Goal: Task Accomplishment & Management: Use online tool/utility

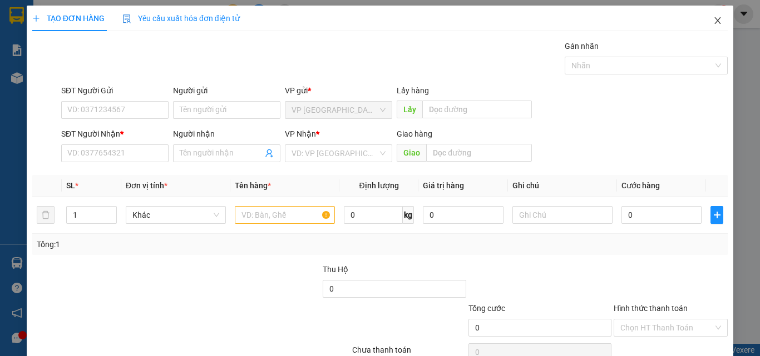
click at [713, 17] on icon "close" at bounding box center [717, 20] width 9 height 9
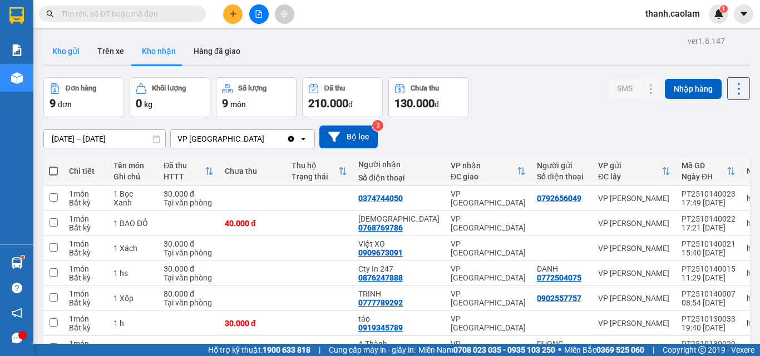
click at [53, 56] on button "Kho gửi" at bounding box center [65, 51] width 45 height 27
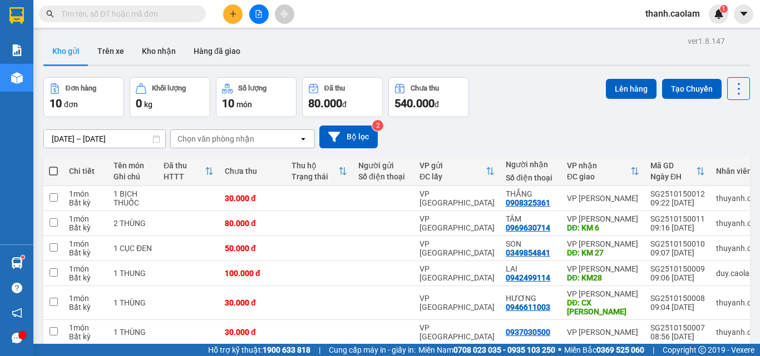
click at [54, 168] on span at bounding box center [53, 171] width 9 height 9
click at [53, 166] on input "checkbox" at bounding box center [53, 166] width 0 height 0
checkbox input "true"
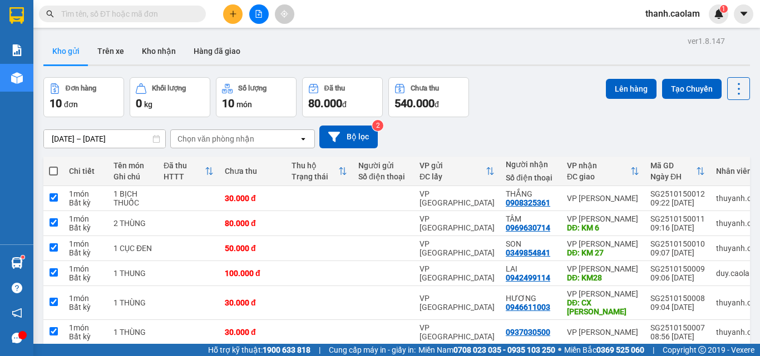
checkbox input "true"
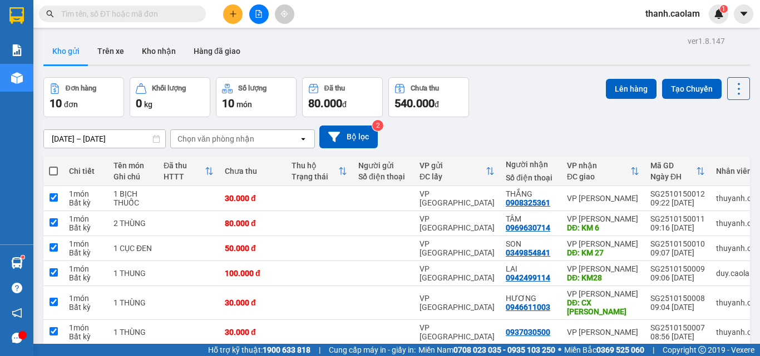
checkbox input "true"
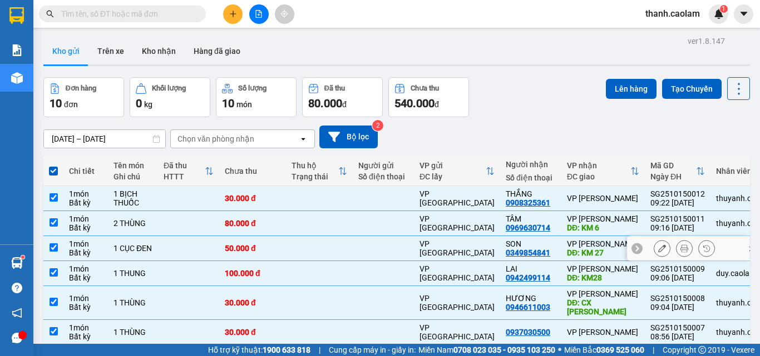
click at [60, 247] on td at bounding box center [53, 248] width 20 height 25
checkbox input "false"
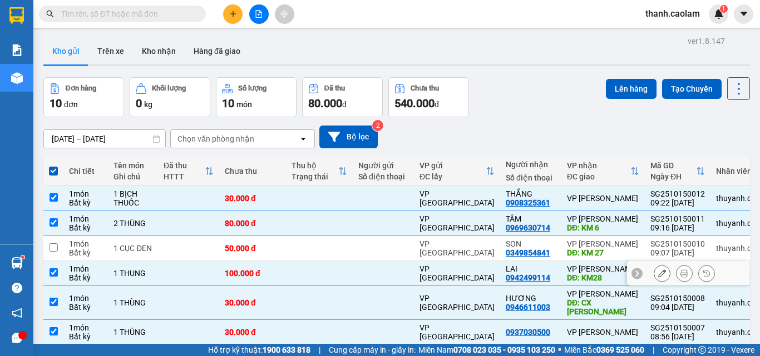
click at [57, 271] on input "checkbox" at bounding box center [53, 273] width 8 height 8
checkbox input "false"
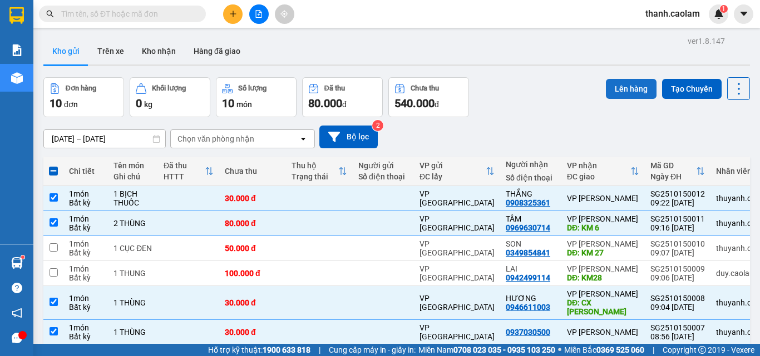
click at [615, 88] on button "Lên hàng" at bounding box center [631, 89] width 51 height 20
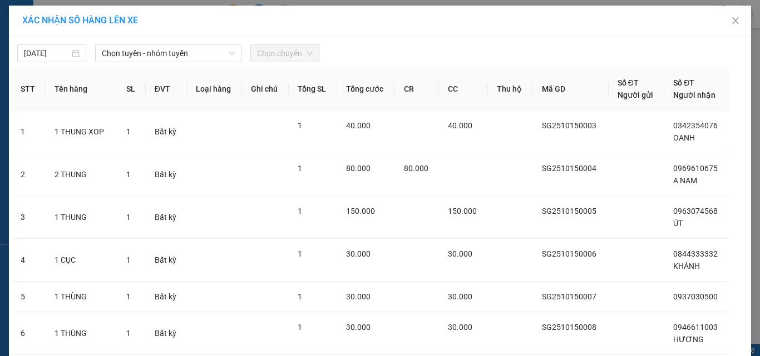
click at [175, 44] on div "[DATE] Chọn tuyến - nhóm tuyến Chọn chuyến" at bounding box center [380, 50] width 736 height 23
click at [177, 48] on span "Chọn tuyến - nhóm tuyến" at bounding box center [168, 53] width 133 height 17
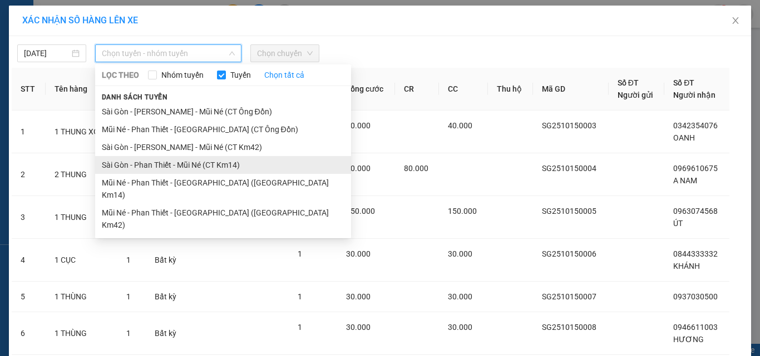
click at [217, 166] on li "Sài Gòn - Phan Thiết - Mũi Né (CT Km14)" at bounding box center [223, 165] width 256 height 18
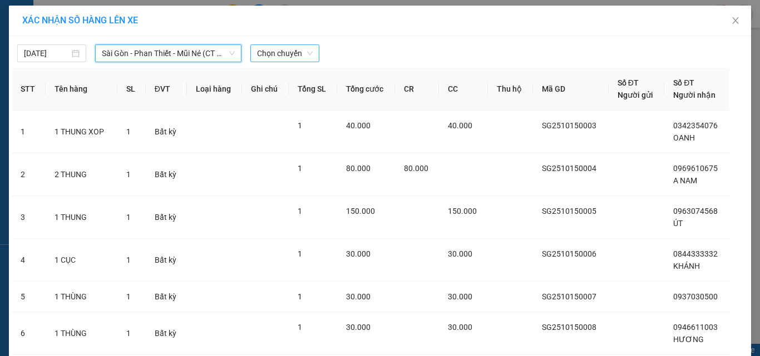
click at [289, 52] on span "Chọn chuyến" at bounding box center [285, 53] width 56 height 17
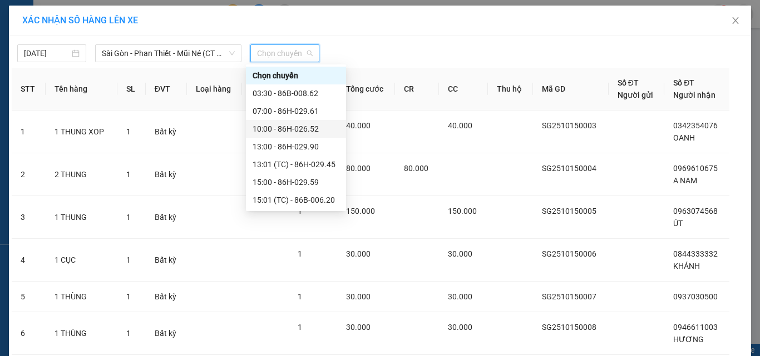
click at [294, 130] on div "10:00 - 86H-026.52" at bounding box center [295, 129] width 87 height 12
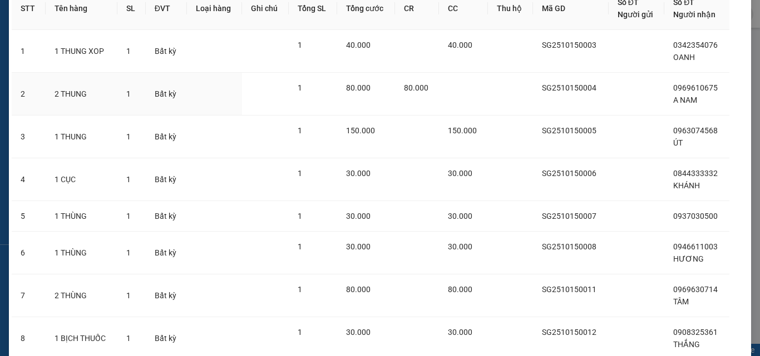
scroll to position [172, 0]
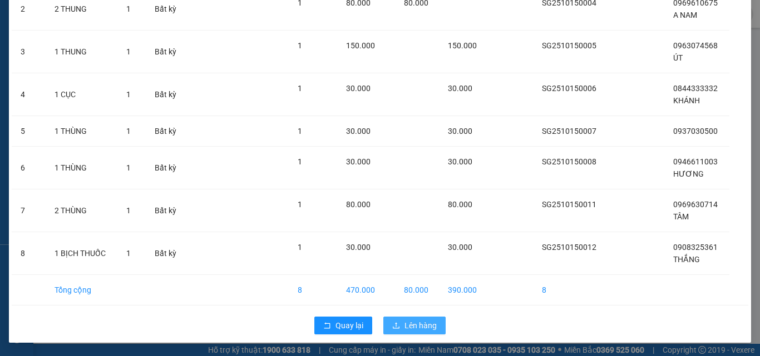
click at [404, 321] on span "Lên hàng" at bounding box center [420, 326] width 32 height 12
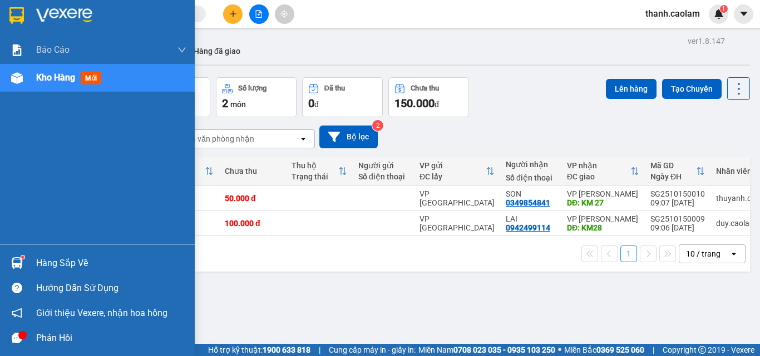
click at [11, 19] on img at bounding box center [16, 15] width 14 height 17
click at [28, 23] on div at bounding box center [97, 18] width 195 height 36
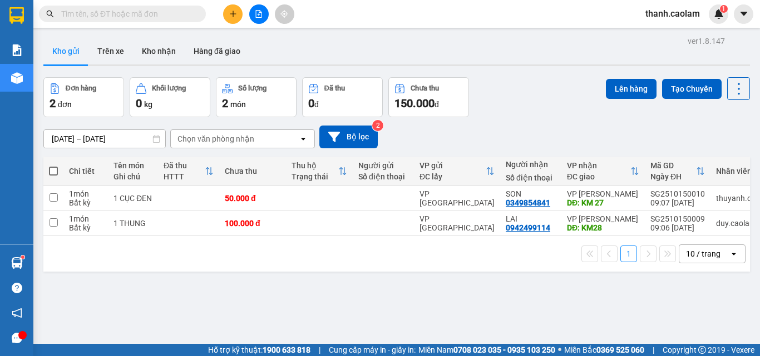
click at [260, 24] on div "Kết quả tìm kiếm ( 0 ) Bộ lọc No Data thanh.caolam 1" at bounding box center [380, 14] width 760 height 28
click at [256, 12] on icon "file-add" at bounding box center [259, 14] width 6 height 8
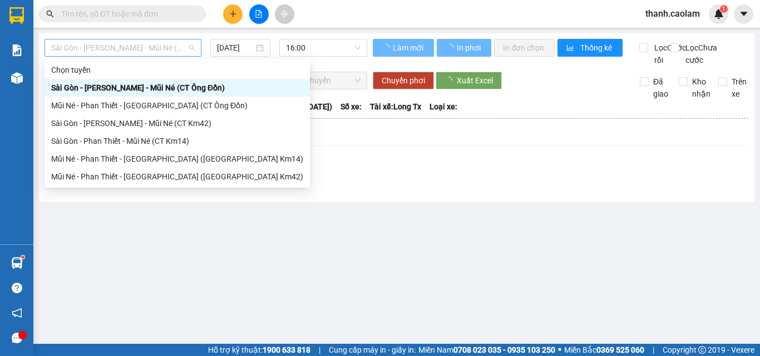
click at [168, 49] on span "Sài Gòn - [PERSON_NAME] - Mũi Né (CT Ông Đồn)" at bounding box center [122, 47] width 143 height 17
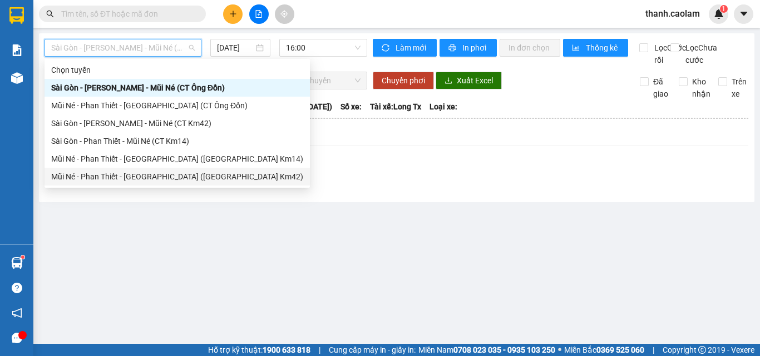
click at [186, 177] on div "Mũi Né - Phan Thiết - [GEOGRAPHIC_DATA] ([GEOGRAPHIC_DATA] Km42)" at bounding box center [177, 177] width 252 height 12
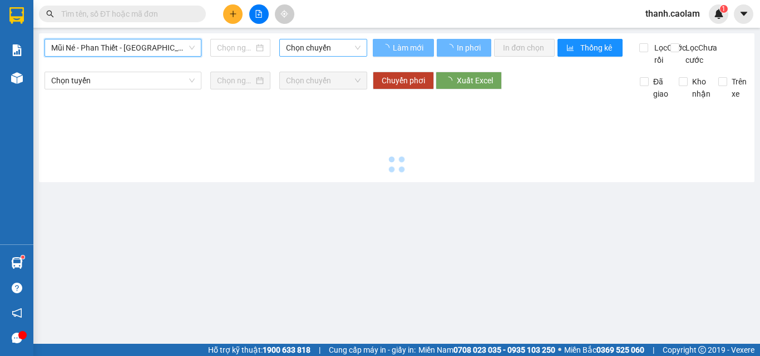
type input "[DATE]"
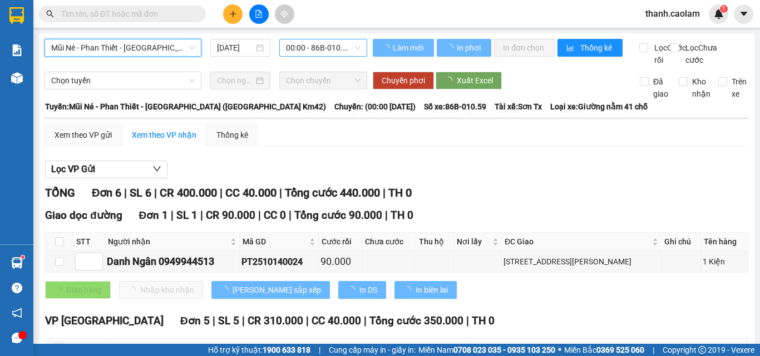
click at [321, 49] on span "00:00 - 86B-010.59" at bounding box center [323, 47] width 75 height 17
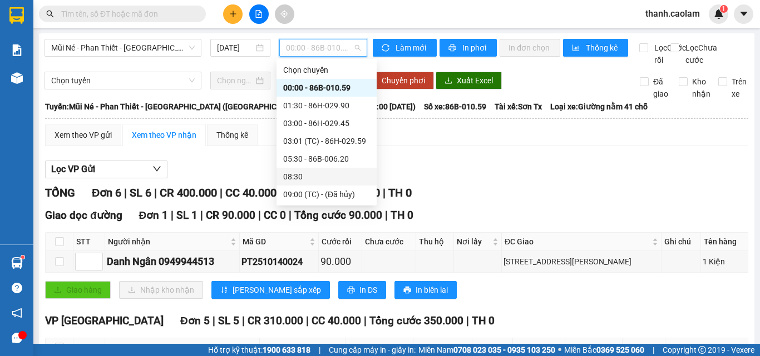
click at [325, 170] on div "08:30" at bounding box center [326, 177] width 100 height 18
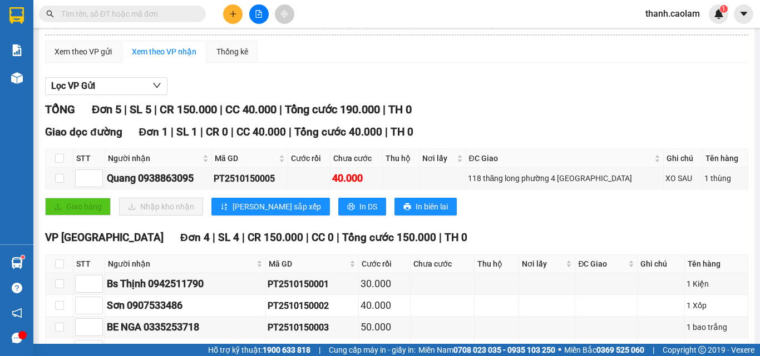
scroll to position [169, 0]
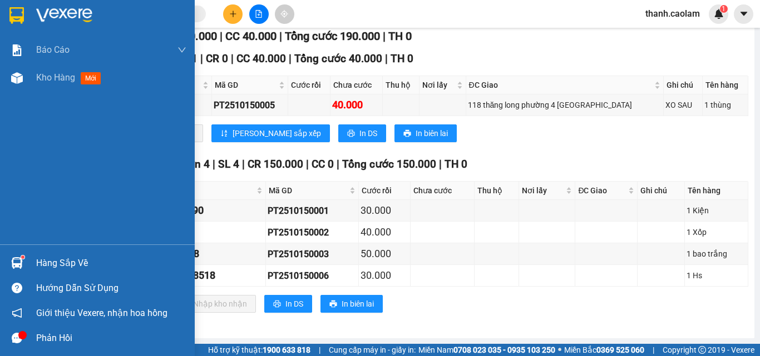
click at [8, 19] on div at bounding box center [97, 18] width 195 height 36
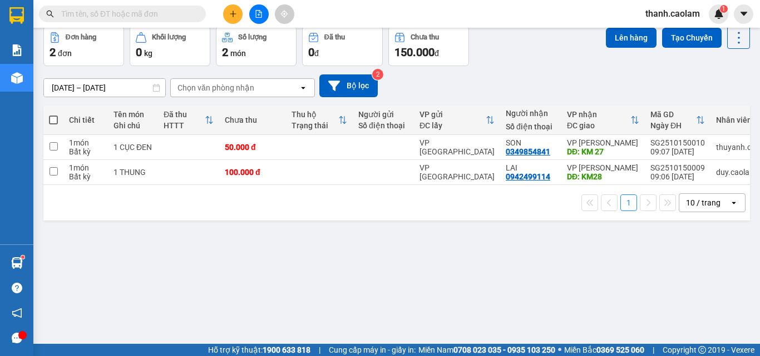
scroll to position [51, 0]
click at [266, 11] on button at bounding box center [258, 13] width 19 height 19
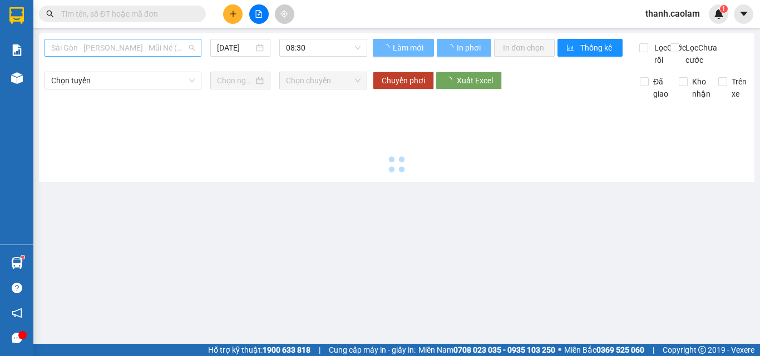
click at [172, 54] on span "Sài Gòn - [PERSON_NAME] - Mũi Né (CT Ông Đồn)" at bounding box center [122, 47] width 143 height 17
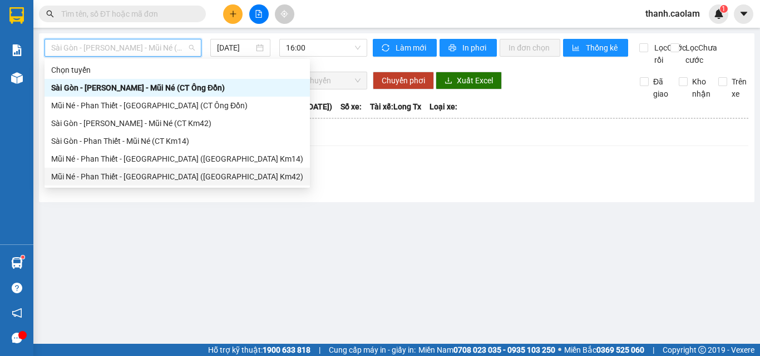
click at [182, 173] on div "Mũi Né - Phan Thiết - [GEOGRAPHIC_DATA] ([GEOGRAPHIC_DATA] Km42)" at bounding box center [177, 177] width 252 height 12
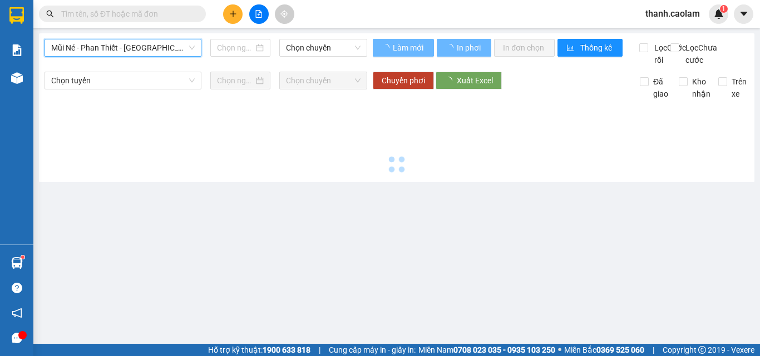
type input "[DATE]"
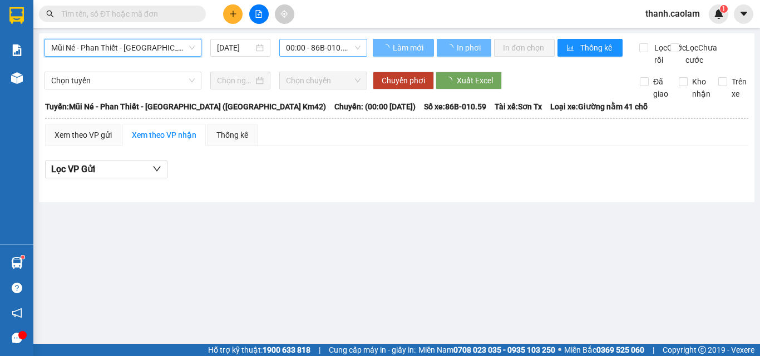
click at [310, 44] on span "00:00 - 86B-010.59" at bounding box center [323, 47] width 75 height 17
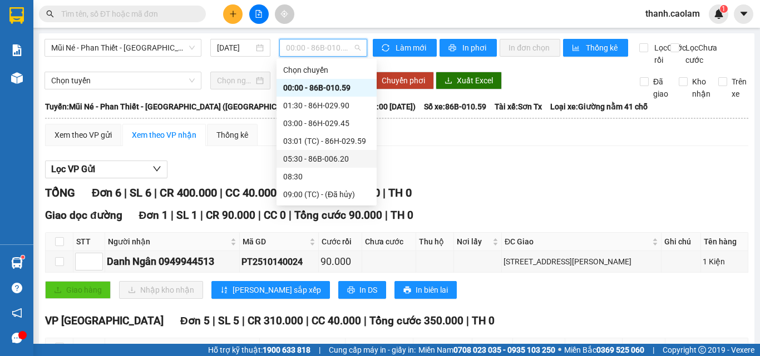
click at [336, 157] on div "05:30 - 86B-006.20" at bounding box center [326, 159] width 87 height 12
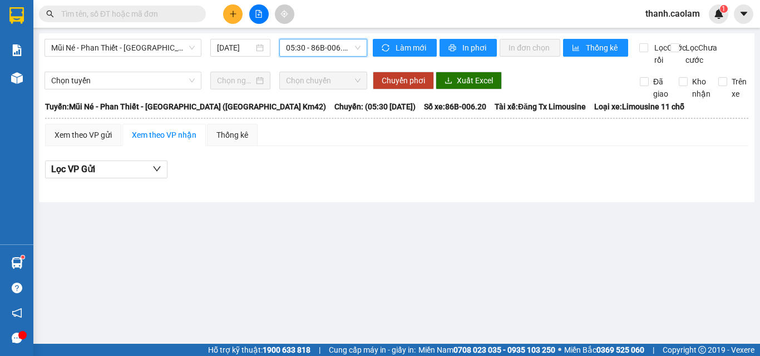
click at [324, 46] on span "05:30 - 86B-006.20" at bounding box center [323, 47] width 75 height 17
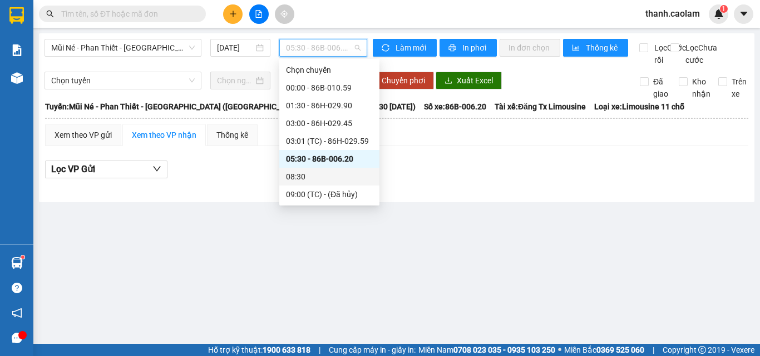
click at [315, 176] on div "08:30" at bounding box center [329, 177] width 87 height 12
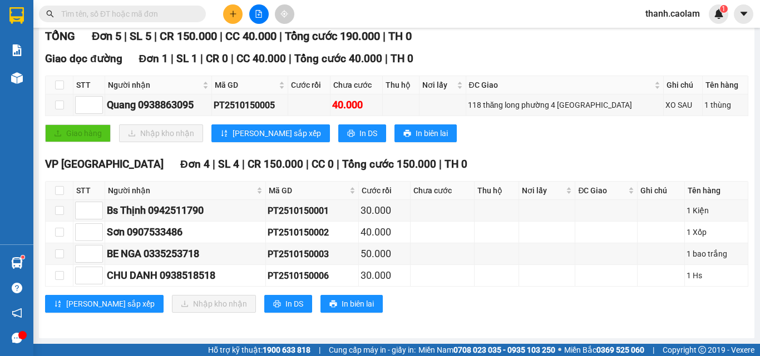
scroll to position [169, 0]
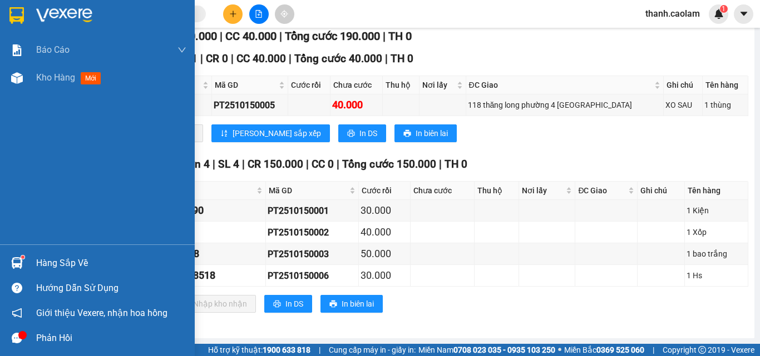
drag, startPoint x: 16, startPoint y: 8, endPoint x: 19, endPoint y: 1, distance: 8.0
click at [16, 7] on img at bounding box center [16, 15] width 14 height 17
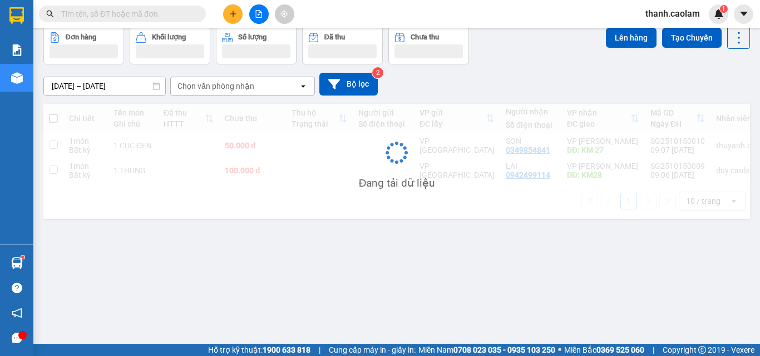
scroll to position [51, 0]
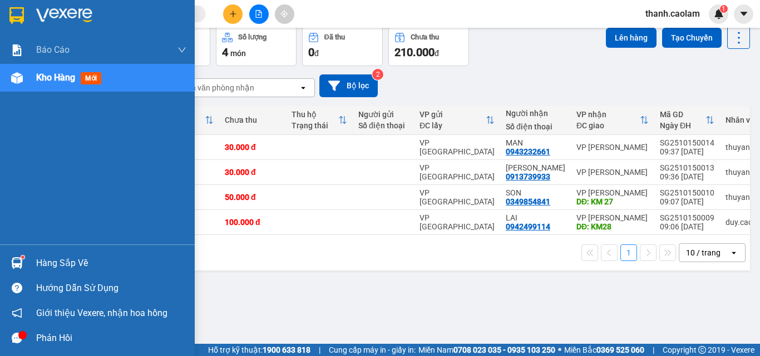
click at [18, 16] on img at bounding box center [16, 15] width 14 height 17
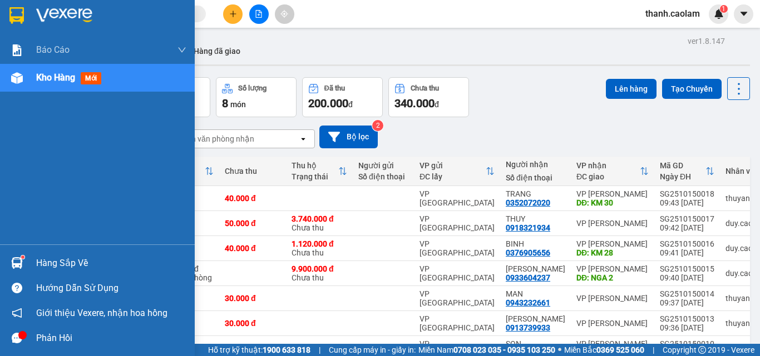
click at [12, 11] on img at bounding box center [16, 15] width 14 height 17
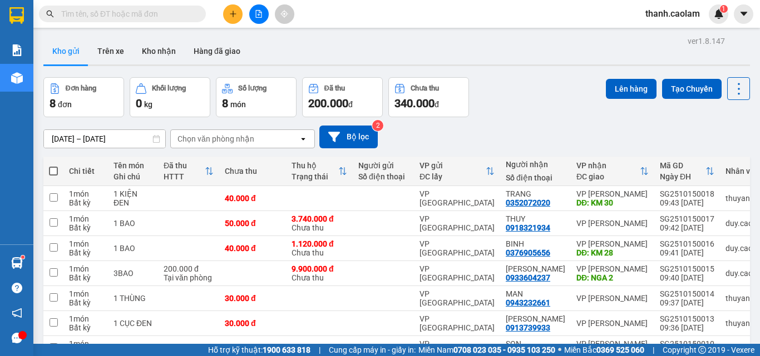
drag, startPoint x: 48, startPoint y: 165, endPoint x: 53, endPoint y: 167, distance: 5.8
click at [49, 165] on th at bounding box center [53, 171] width 20 height 29
click at [57, 172] on span at bounding box center [53, 171] width 9 height 9
click at [53, 166] on input "checkbox" at bounding box center [53, 166] width 0 height 0
checkbox input "true"
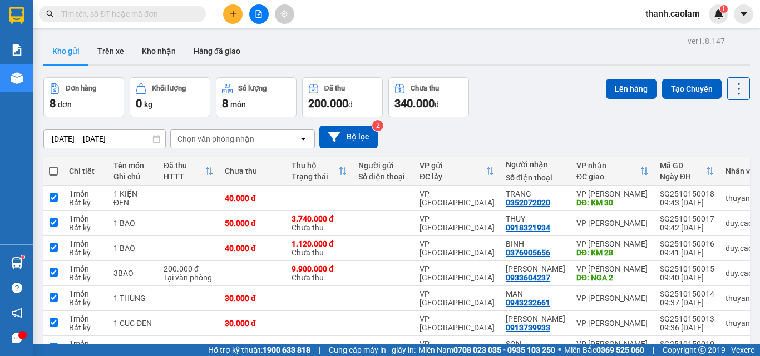
checkbox input "true"
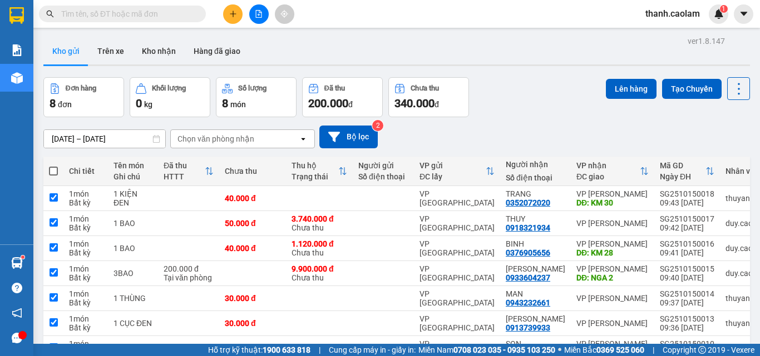
checkbox input "true"
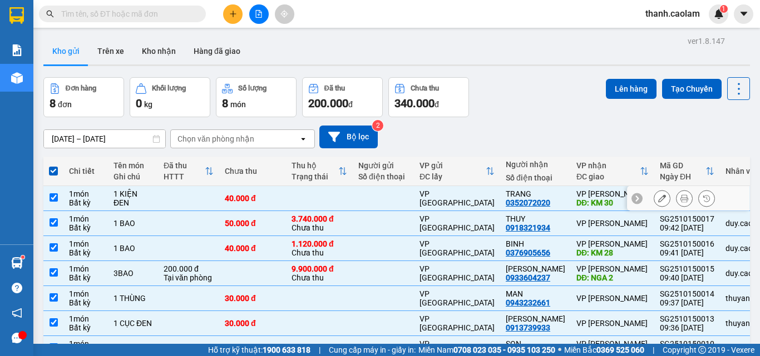
click at [56, 203] on td at bounding box center [53, 198] width 20 height 25
checkbox input "false"
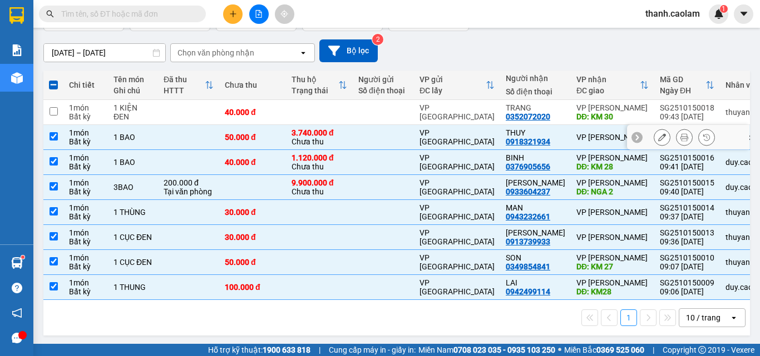
scroll to position [92, 0]
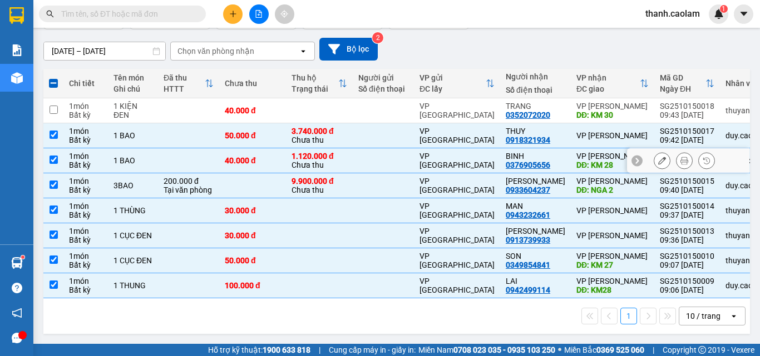
click at [54, 156] on input "checkbox" at bounding box center [53, 160] width 8 height 8
checkbox input "false"
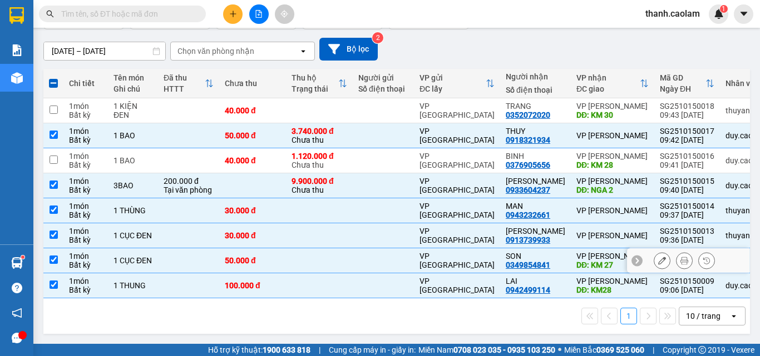
click at [68, 256] on td "1 món Bất kỳ" at bounding box center [85, 261] width 44 height 25
checkbox input "false"
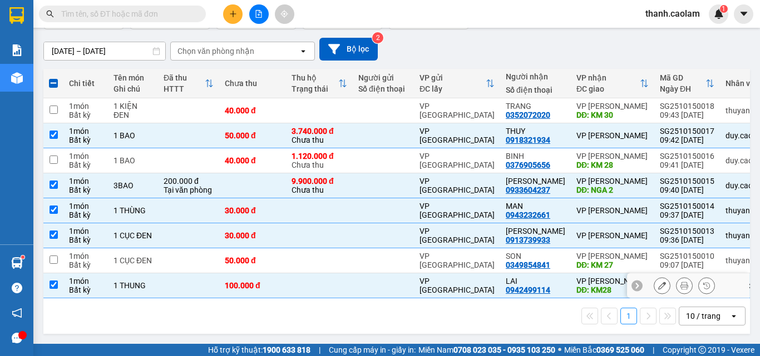
click at [60, 277] on td at bounding box center [53, 286] width 20 height 25
checkbox input "false"
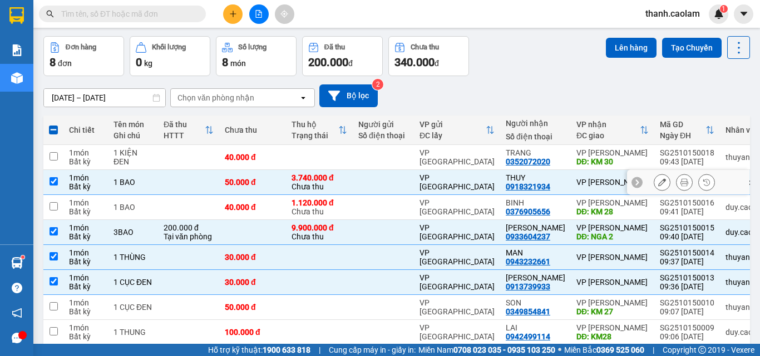
scroll to position [0, 0]
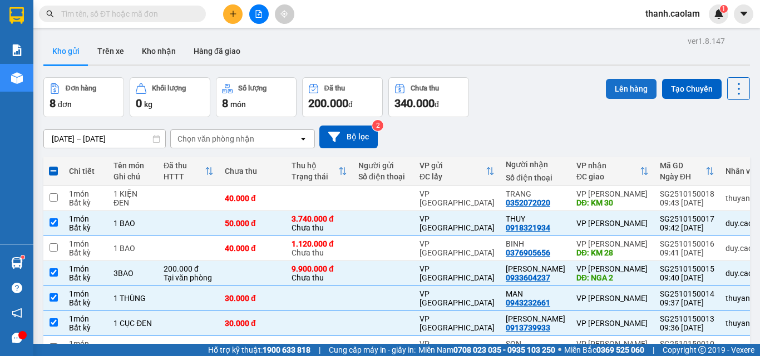
click at [613, 86] on button "Lên hàng" at bounding box center [631, 89] width 51 height 20
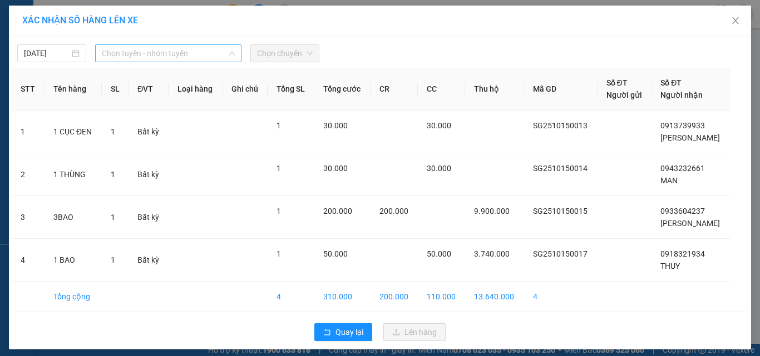
click at [117, 52] on span "Chọn tuyến - nhóm tuyến" at bounding box center [168, 53] width 133 height 17
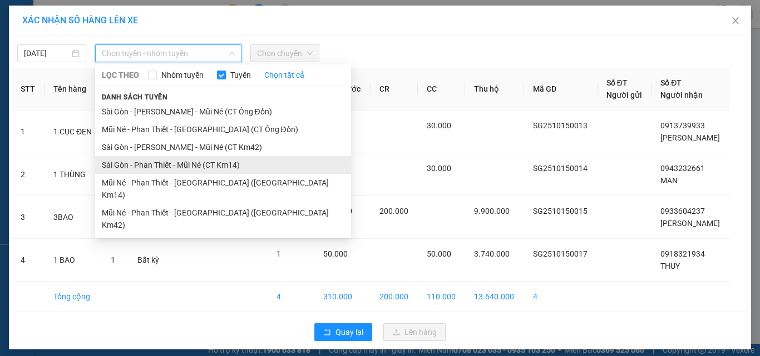
click at [231, 165] on li "Sài Gòn - Phan Thiết - Mũi Né (CT Km14)" at bounding box center [223, 165] width 256 height 18
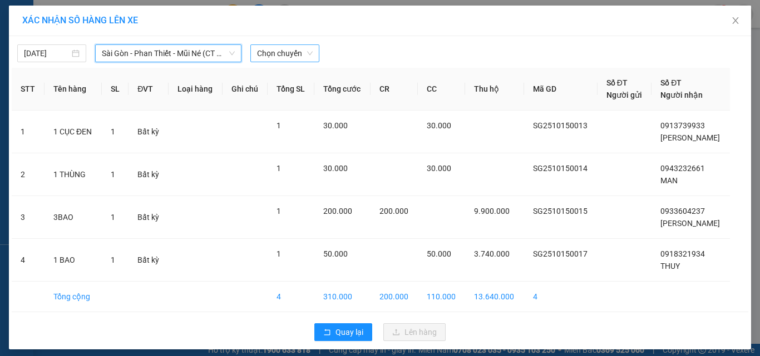
click at [291, 57] on span "Chọn chuyến" at bounding box center [285, 53] width 56 height 17
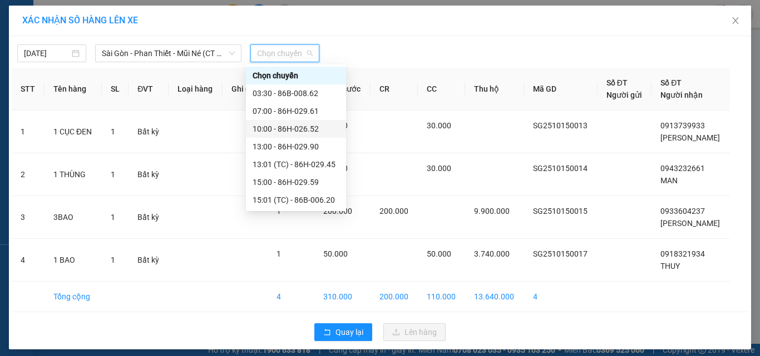
click at [286, 127] on div "10:00 - 86H-026.52" at bounding box center [295, 129] width 87 height 12
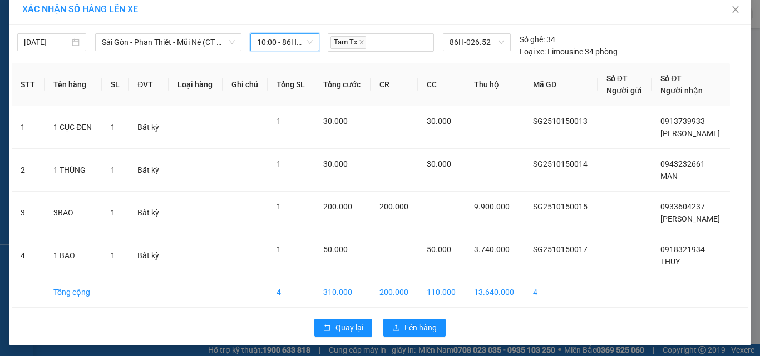
scroll to position [13, 0]
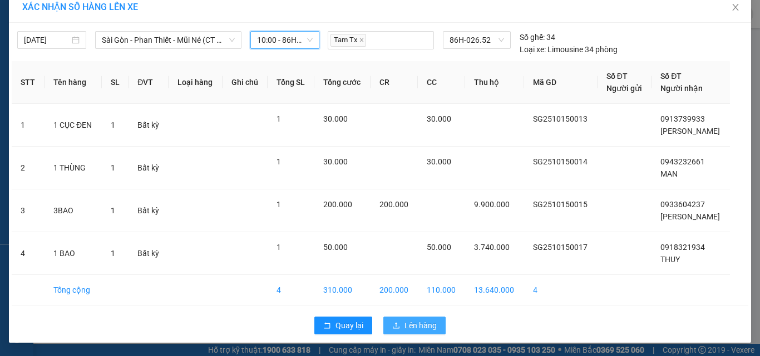
click at [425, 323] on span "Lên hàng" at bounding box center [420, 326] width 32 height 12
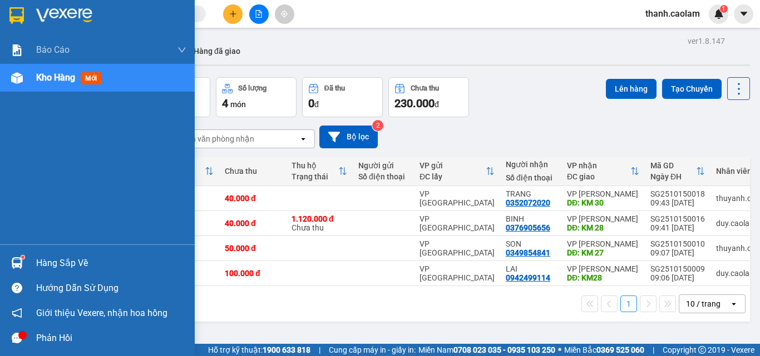
click at [20, 21] on img at bounding box center [16, 15] width 14 height 17
click at [26, 22] on div at bounding box center [16, 15] width 19 height 19
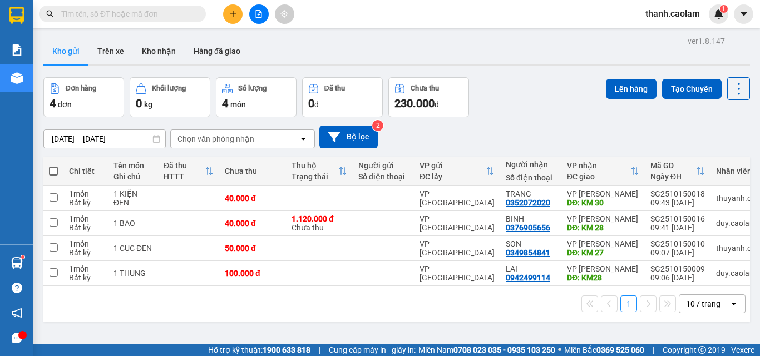
click at [255, 21] on button at bounding box center [258, 13] width 19 height 19
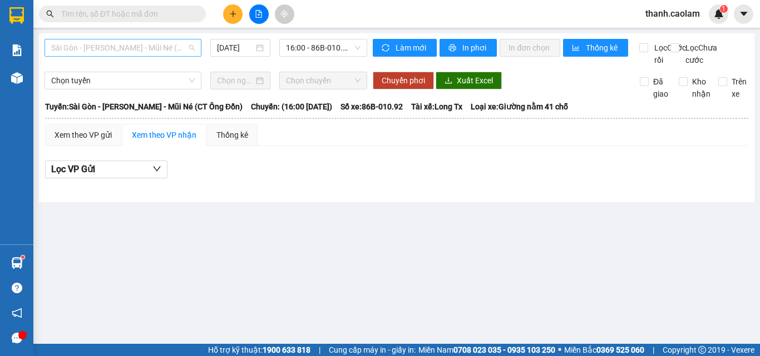
click at [172, 52] on span "Sài Gòn - [PERSON_NAME] - Mũi Né (CT Ông Đồn)" at bounding box center [122, 47] width 143 height 17
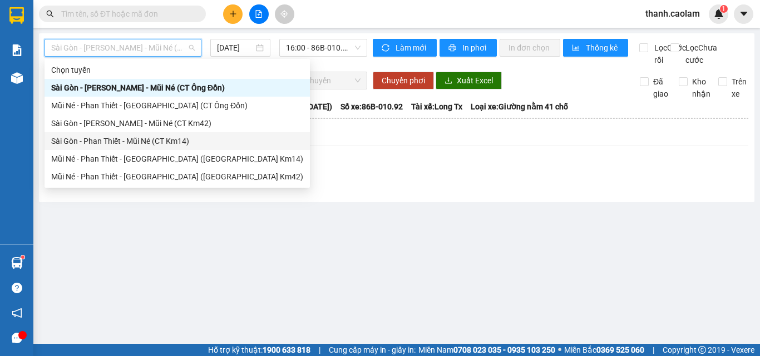
click at [191, 145] on div "Sài Gòn - Phan Thiết - Mũi Né (CT Km14)" at bounding box center [177, 141] width 252 height 12
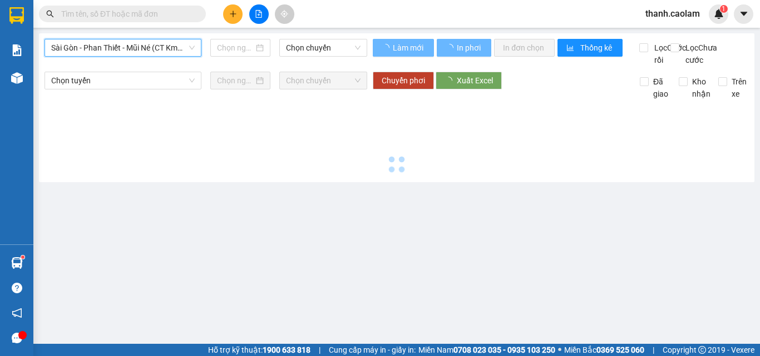
type input "[DATE]"
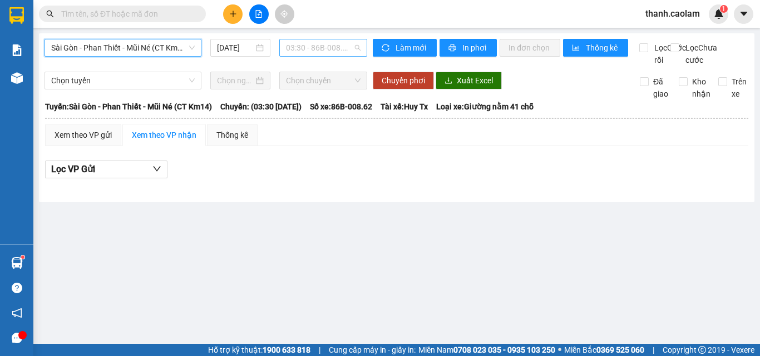
click at [329, 46] on span "03:30 - 86B-008.62" at bounding box center [323, 47] width 75 height 17
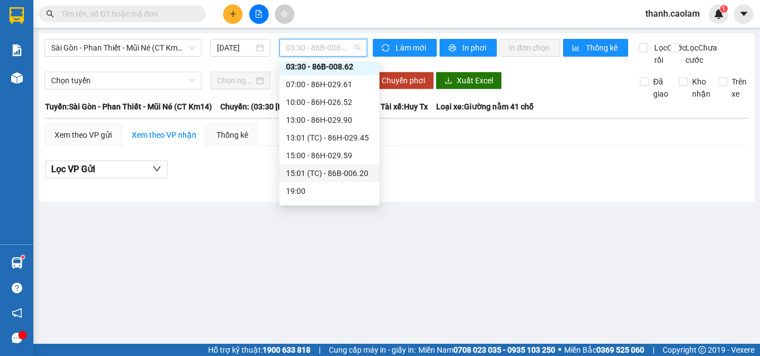
scroll to position [36, 0]
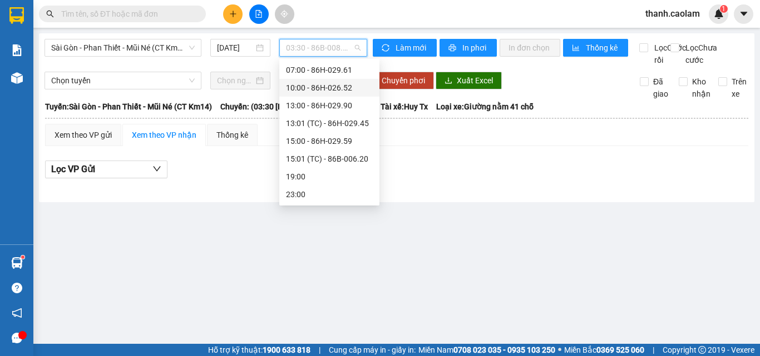
click at [312, 86] on div "10:00 - 86H-026.52" at bounding box center [329, 88] width 87 height 12
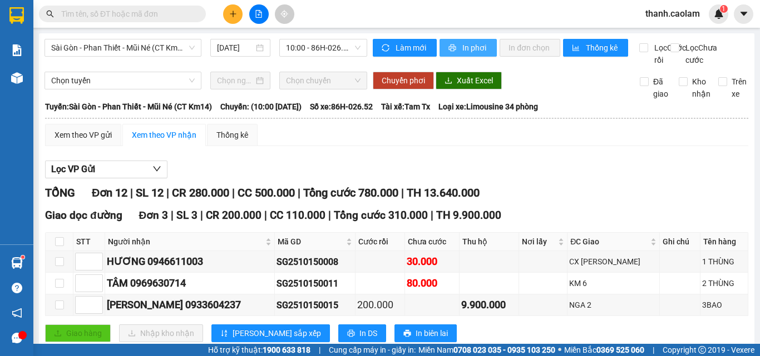
click at [463, 41] on button "In phơi" at bounding box center [467, 48] width 57 height 18
drag, startPoint x: 546, startPoint y: 170, endPoint x: 497, endPoint y: 167, distance: 49.0
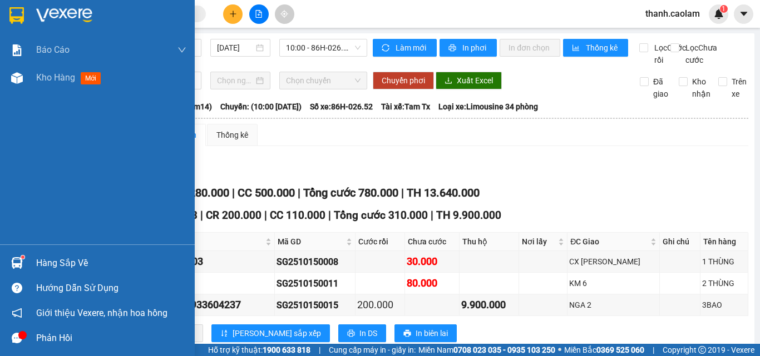
drag, startPoint x: 17, startPoint y: 22, endPoint x: 27, endPoint y: 1, distance: 23.4
click at [17, 20] on img at bounding box center [16, 15] width 14 height 17
